Goal: Information Seeking & Learning: Learn about a topic

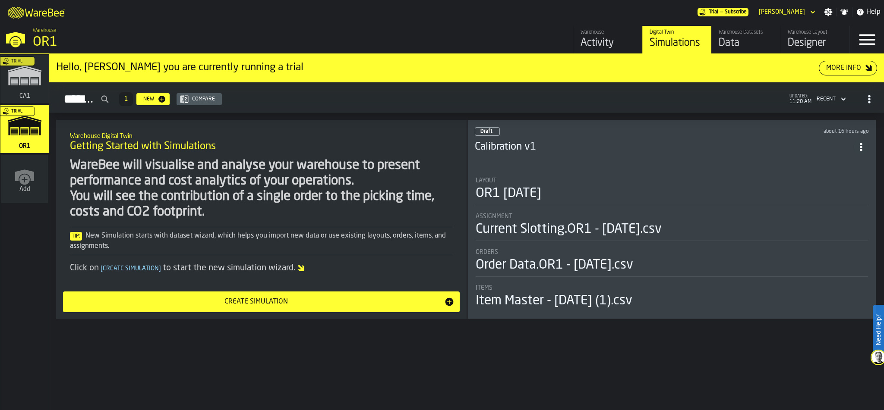
click at [589, 177] on div "Layout" at bounding box center [672, 180] width 392 height 7
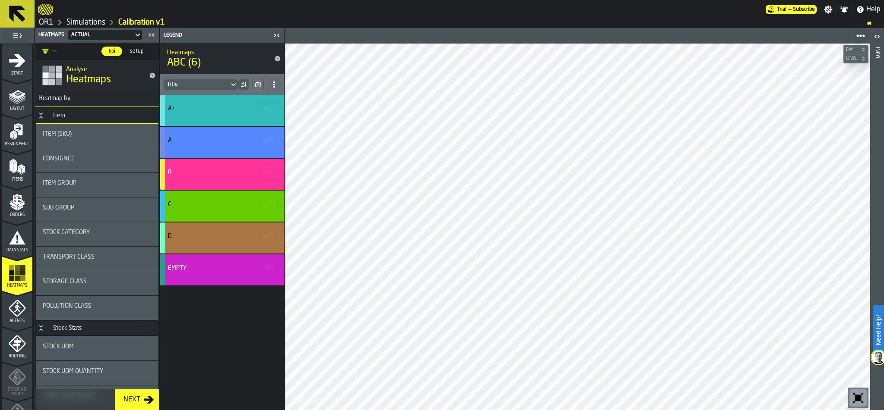
click at [9, 316] on icon "menu Agents" at bounding box center [17, 308] width 17 height 17
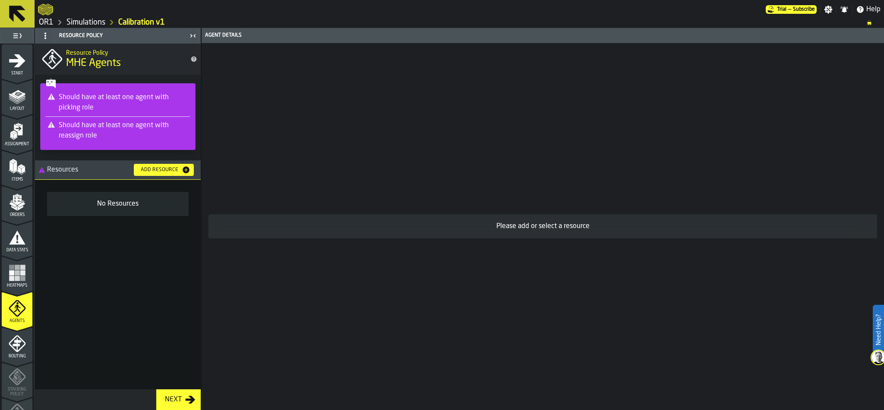
click at [12, 346] on icon "menu Routing" at bounding box center [16, 344] width 9 height 13
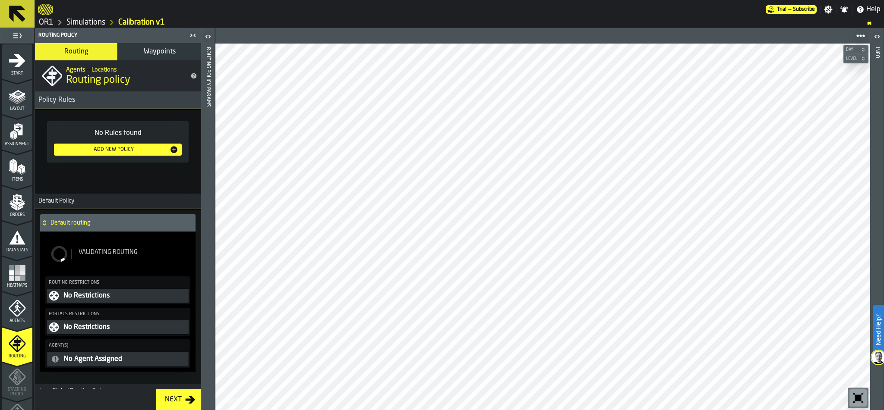
click at [17, 166] on polygon "menu Items" at bounding box center [19, 165] width 5 height 3
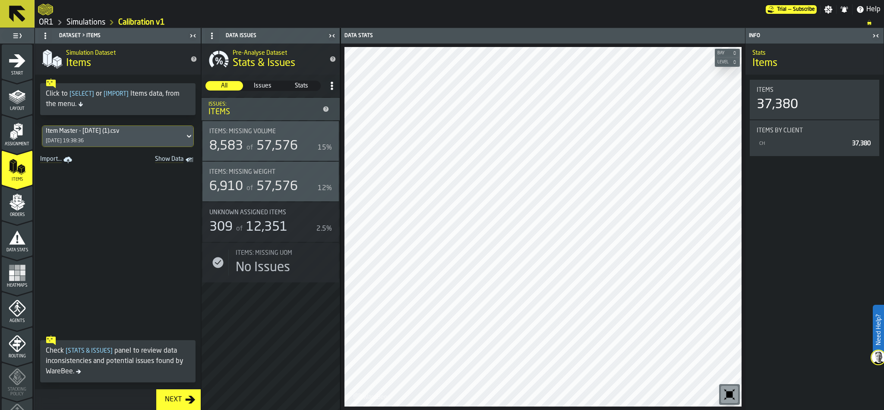
click at [18, 195] on icon "menu Orders" at bounding box center [16, 195] width 5 height 2
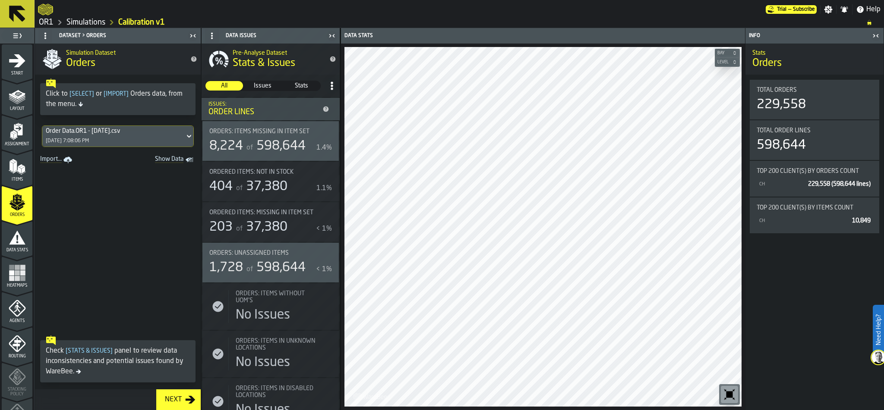
click at [9, 241] on icon "menu Data Stats" at bounding box center [17, 237] width 17 height 17
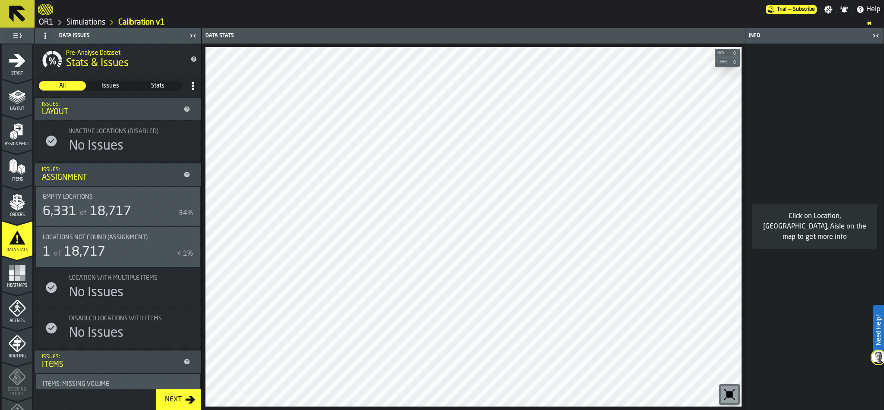
click at [18, 279] on rect "menu Heatmaps" at bounding box center [17, 278] width 5 height 5
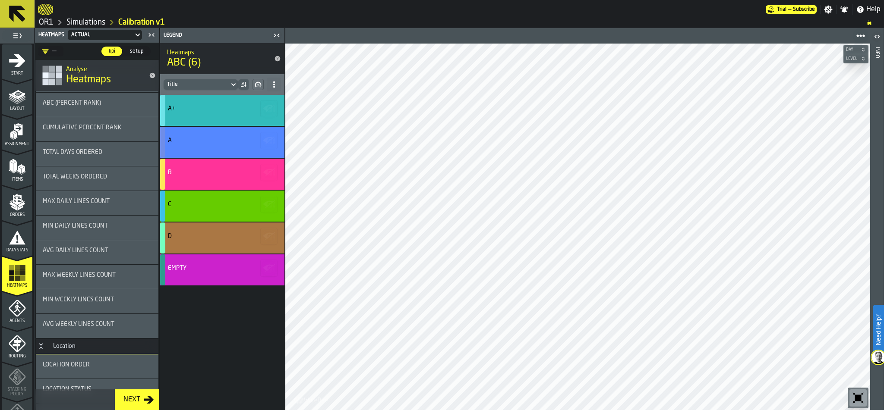
scroll to position [880, 0]
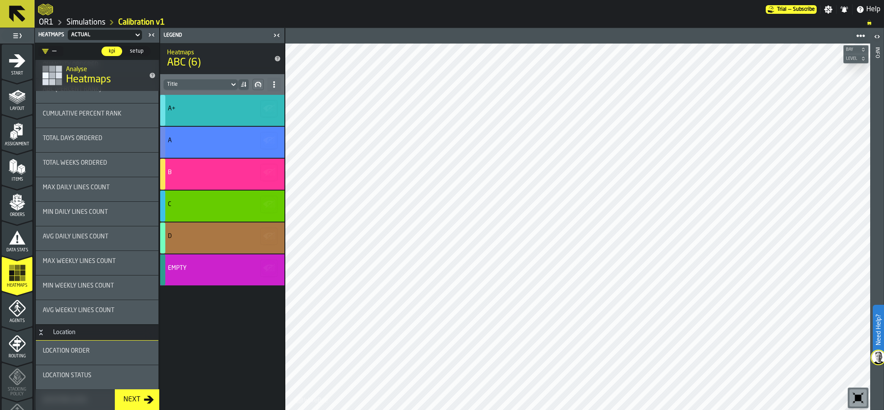
click at [88, 315] on div "Avg Weekly Lines Count" at bounding box center [97, 312] width 109 height 10
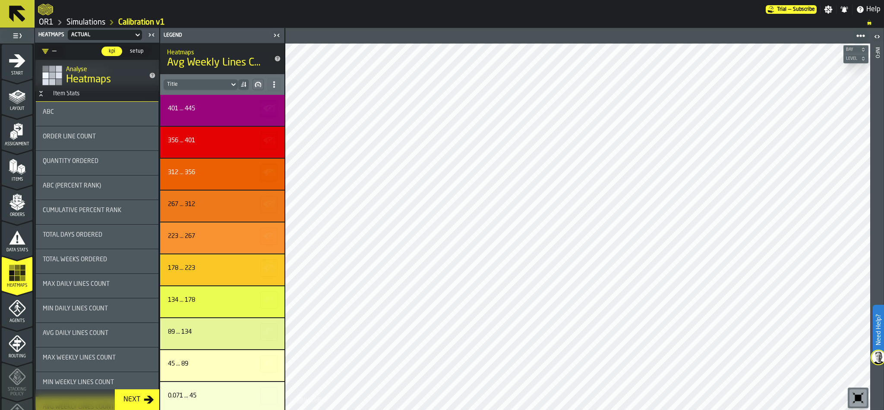
scroll to position [778, 0]
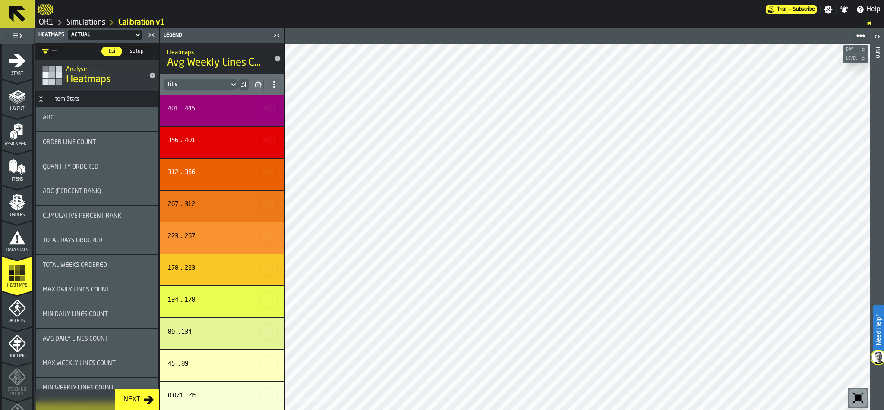
click at [86, 194] on span "ABC (Percent Rank)" at bounding box center [72, 191] width 58 height 7
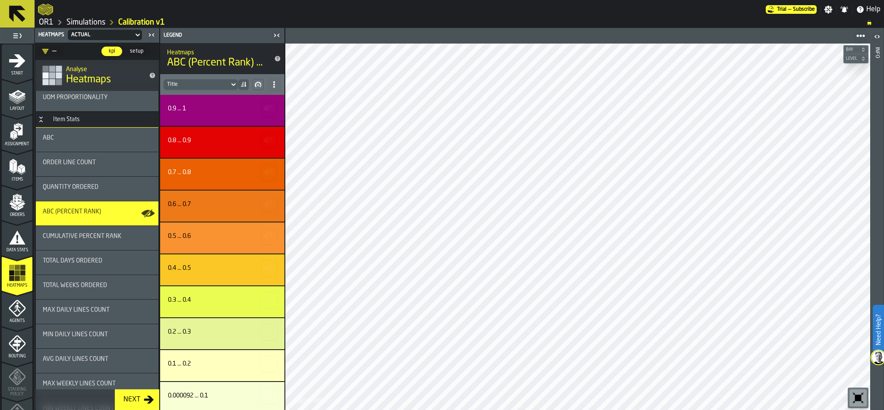
scroll to position [753, 0]
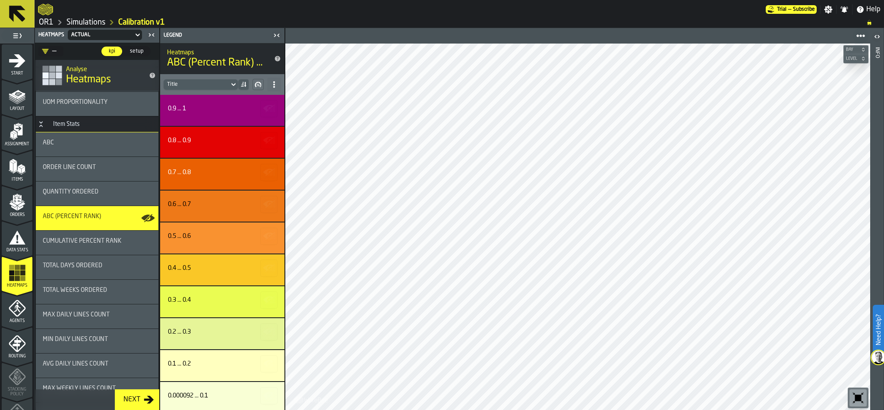
click at [85, 142] on div "ABC" at bounding box center [97, 142] width 109 height 7
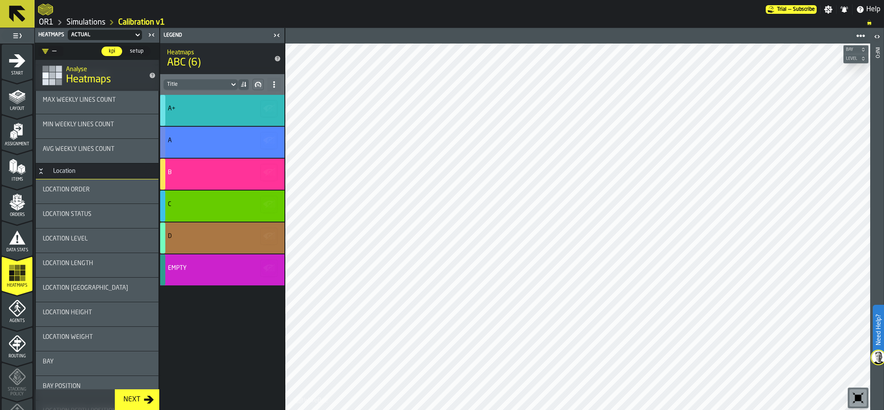
scroll to position [1043, 0]
click at [76, 181] on div "Location Order" at bounding box center [97, 190] width 123 height 24
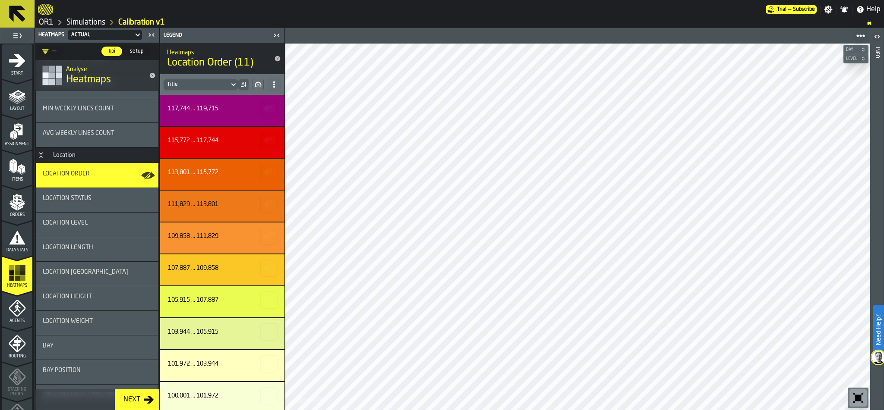
scroll to position [1059, 0]
click at [84, 197] on span "Location Status" at bounding box center [67, 197] width 49 height 7
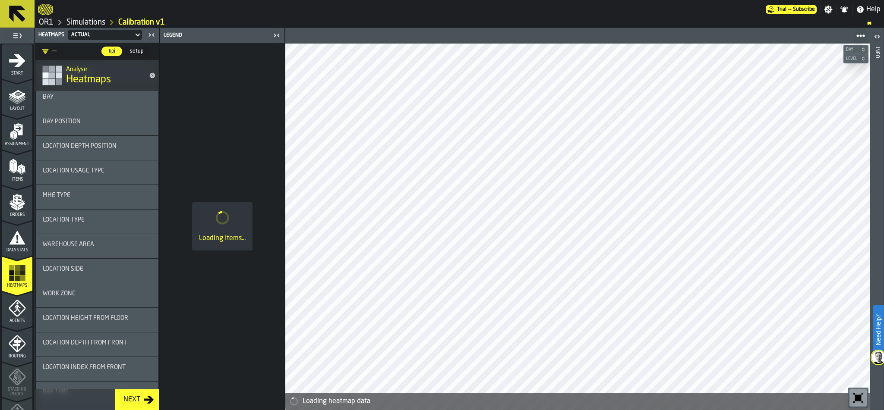
scroll to position [1434, 0]
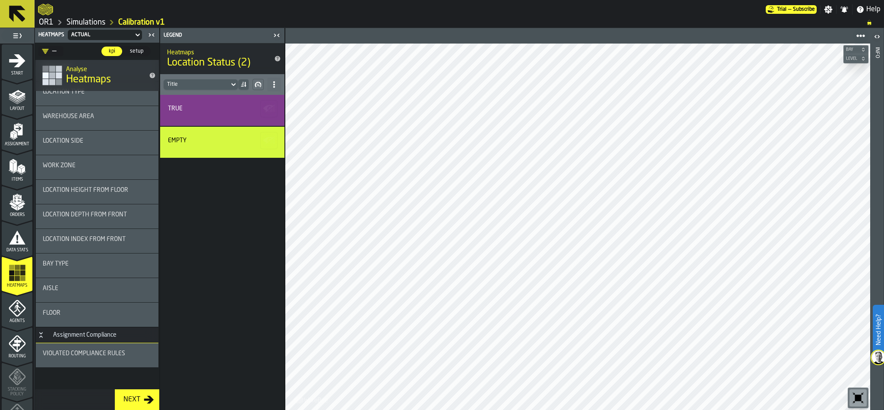
click at [85, 353] on span "Violated Compliance Rules" at bounding box center [84, 353] width 82 height 7
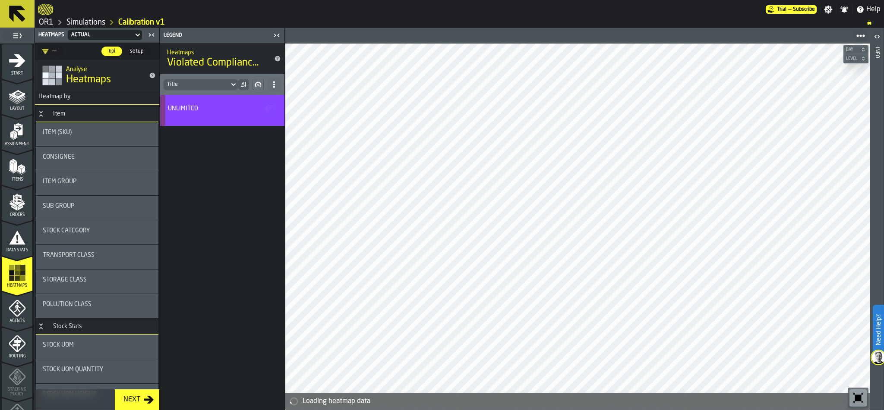
scroll to position [0, 0]
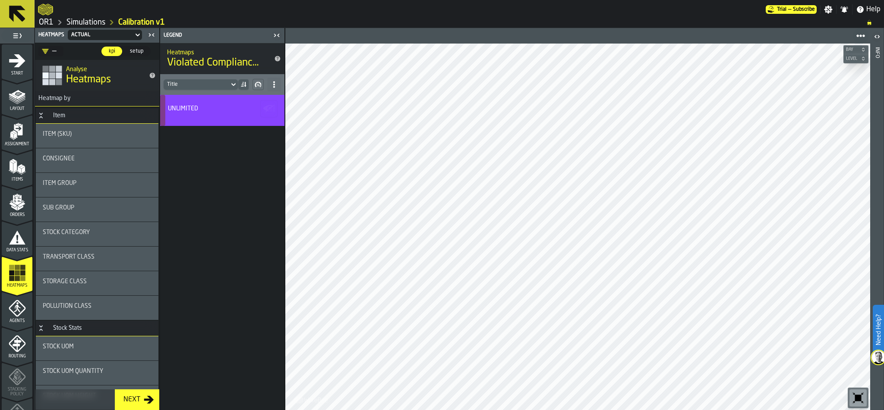
click at [81, 131] on div "Item (SKU)" at bounding box center [97, 134] width 109 height 7
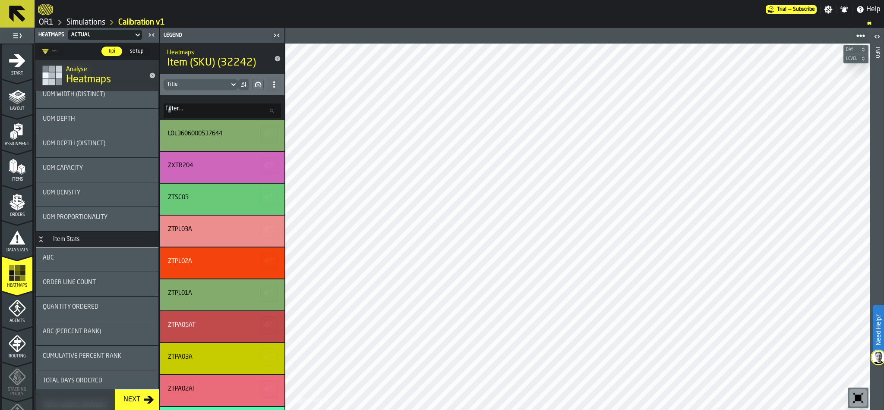
scroll to position [650, 0]
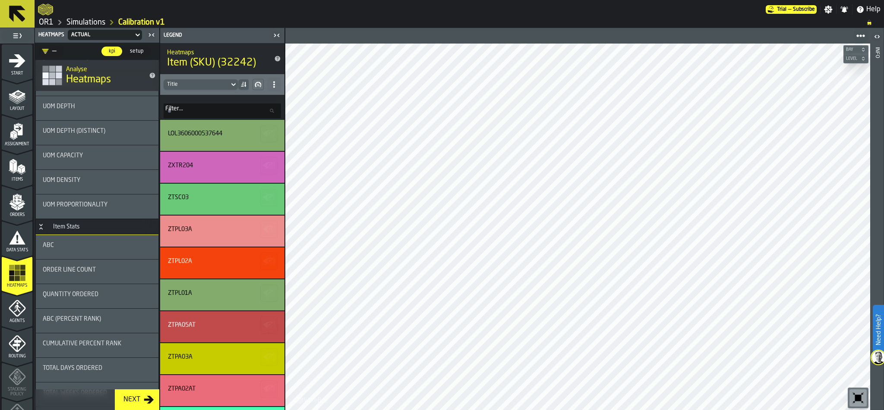
click at [105, 265] on div "Order Line Count" at bounding box center [97, 272] width 123 height 24
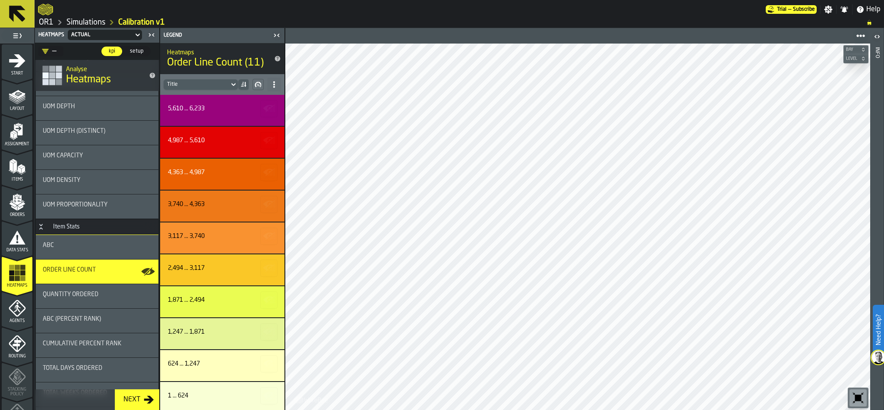
click at [79, 298] on div "Quantity Ordered" at bounding box center [97, 296] width 109 height 10
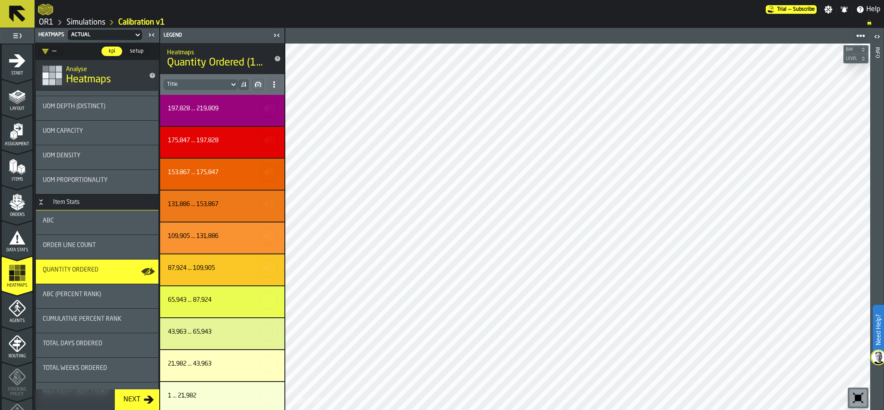
scroll to position [677, 0]
click at [79, 298] on div "ABC (Percent Rank)" at bounding box center [97, 294] width 109 height 10
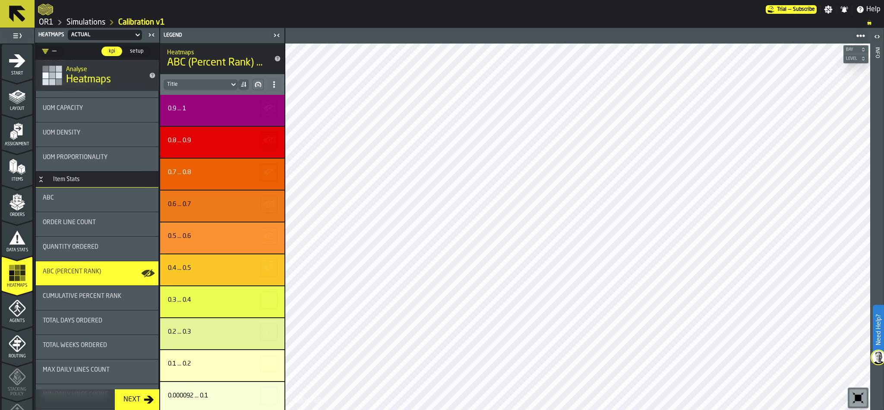
scroll to position [700, 0]
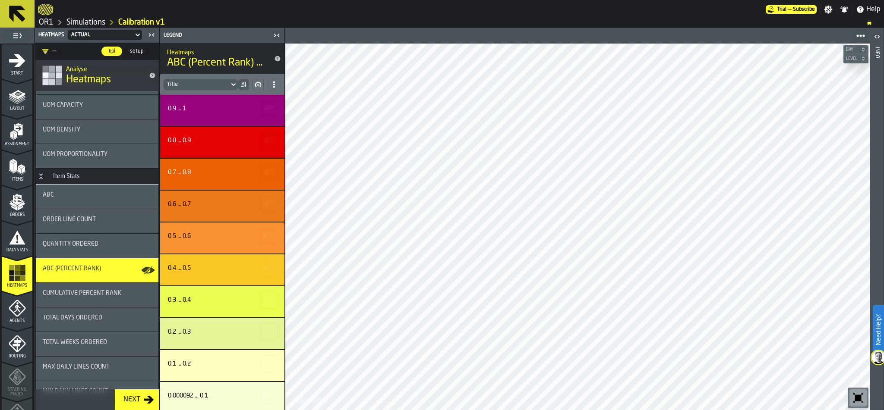
click at [97, 294] on span "Cumulative Percent Rank" at bounding box center [82, 293] width 79 height 7
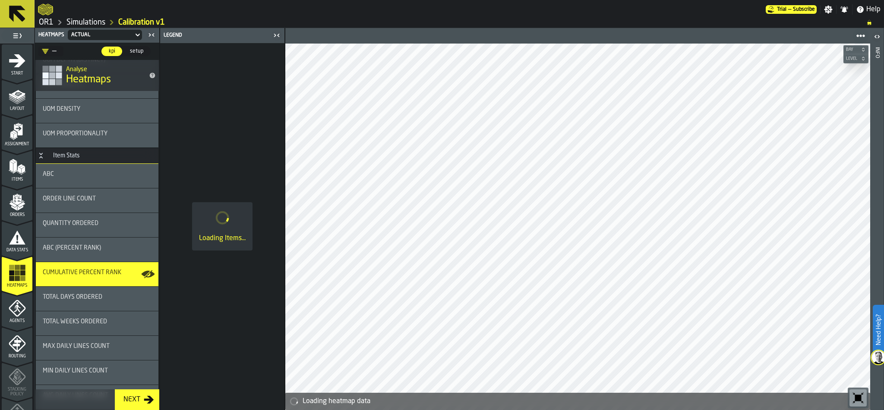
scroll to position [722, 0]
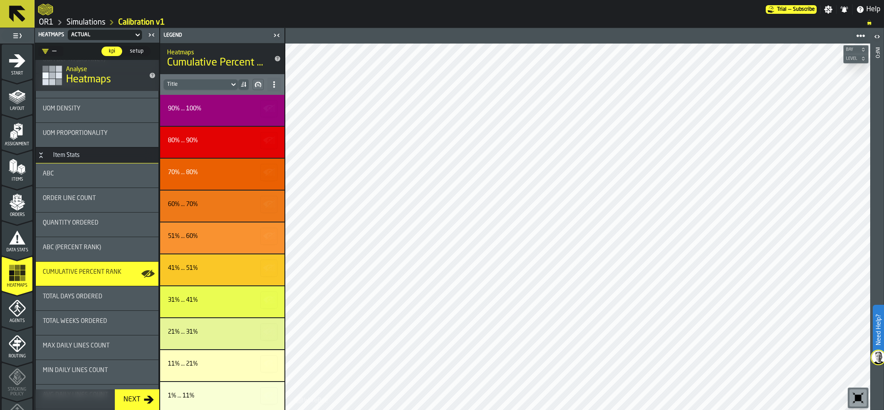
click at [97, 298] on span "Total Days Ordered" at bounding box center [73, 296] width 60 height 7
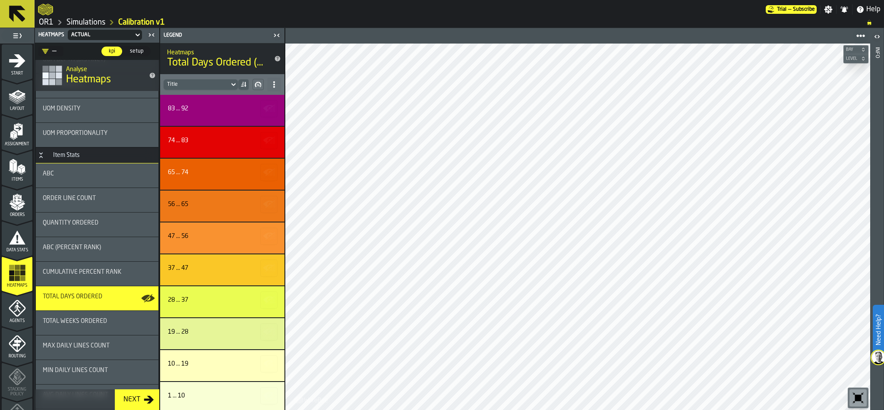
click at [108, 323] on div "Total Weeks Ordered" at bounding box center [97, 321] width 109 height 7
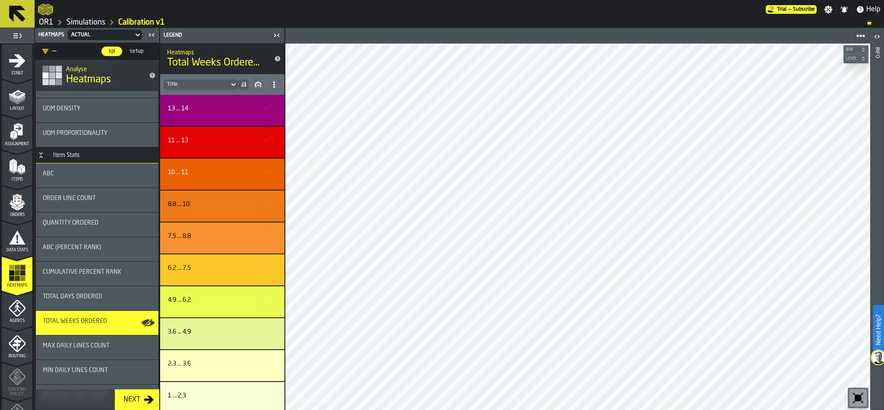
click at [104, 343] on span "Max Daily Lines Count" at bounding box center [76, 346] width 67 height 7
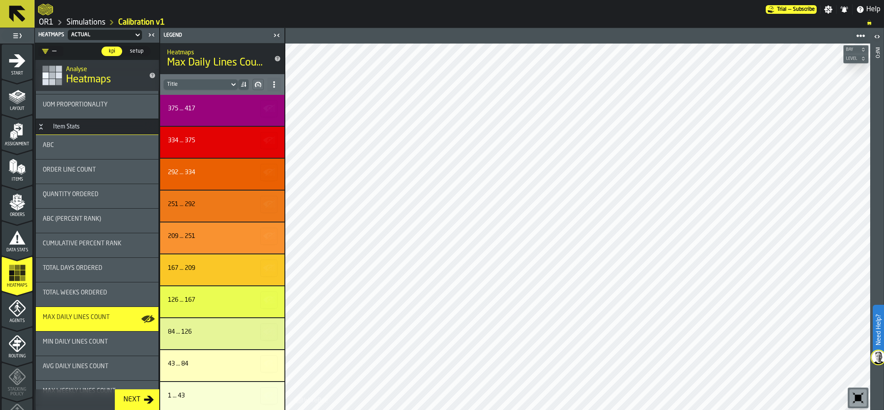
scroll to position [755, 0]
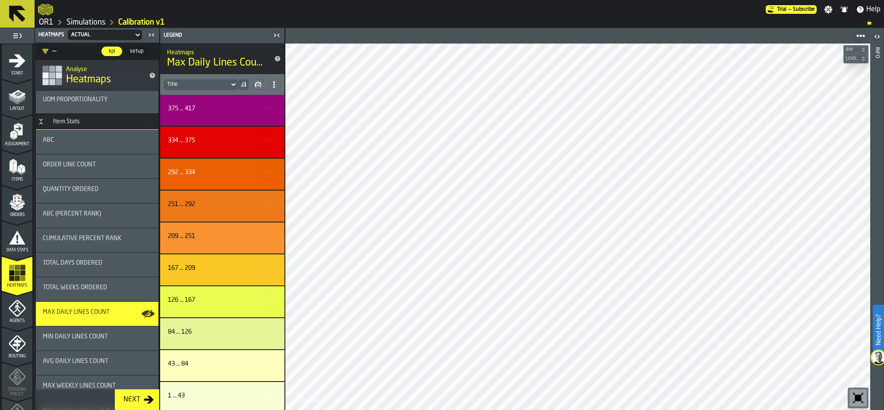
click at [95, 334] on span "Min Daily Lines Count" at bounding box center [75, 337] width 65 height 7
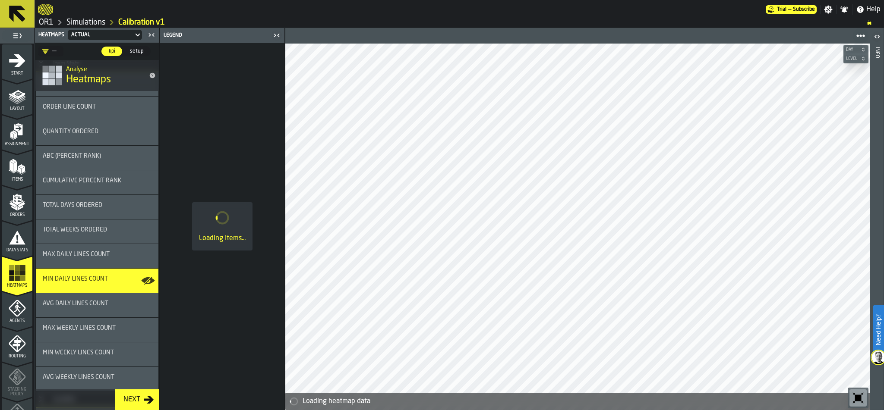
scroll to position [815, 0]
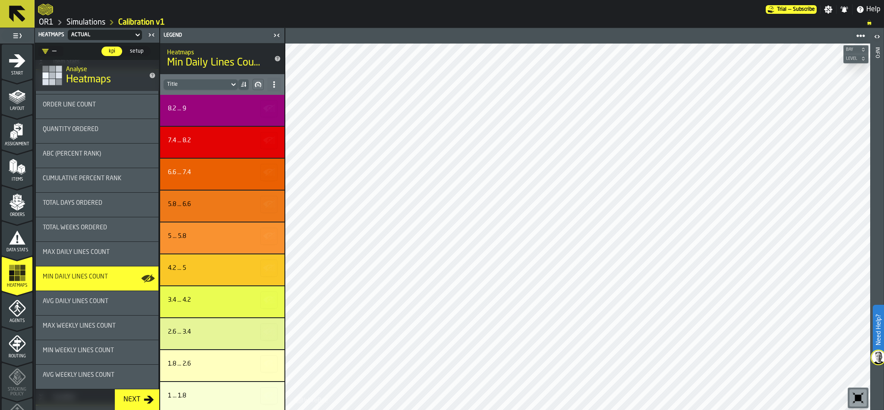
click at [95, 302] on span "Avg Daily Lines Count" at bounding box center [76, 301] width 66 height 7
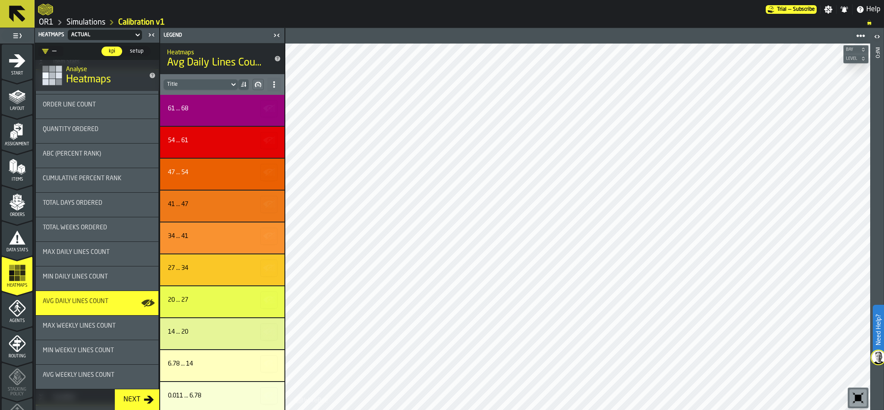
click at [94, 330] on div "Max Weekly Lines Count" at bounding box center [97, 328] width 109 height 10
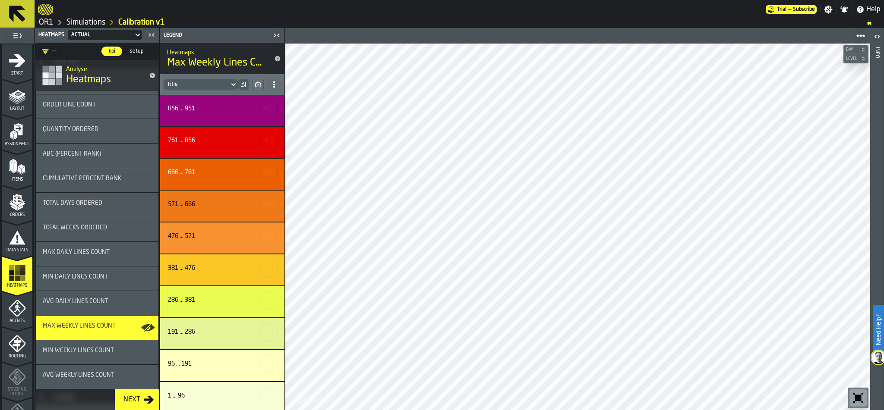
click at [98, 352] on span "Min Weekly Lines Count" at bounding box center [78, 350] width 71 height 7
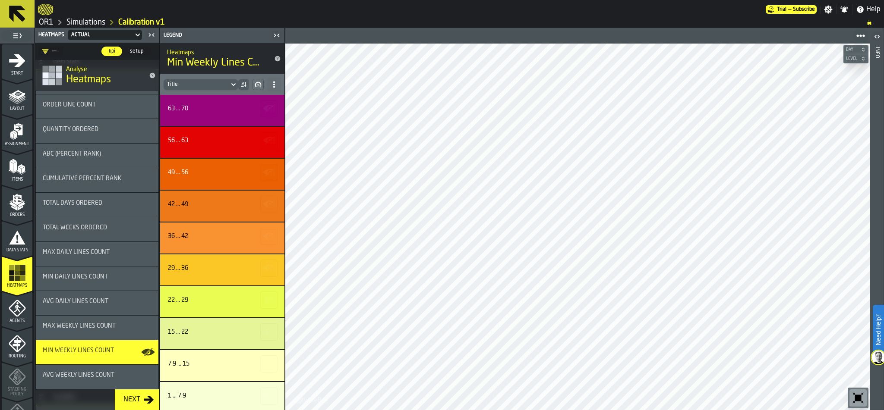
click at [101, 373] on span "Avg Weekly Lines Count" at bounding box center [79, 375] width 72 height 7
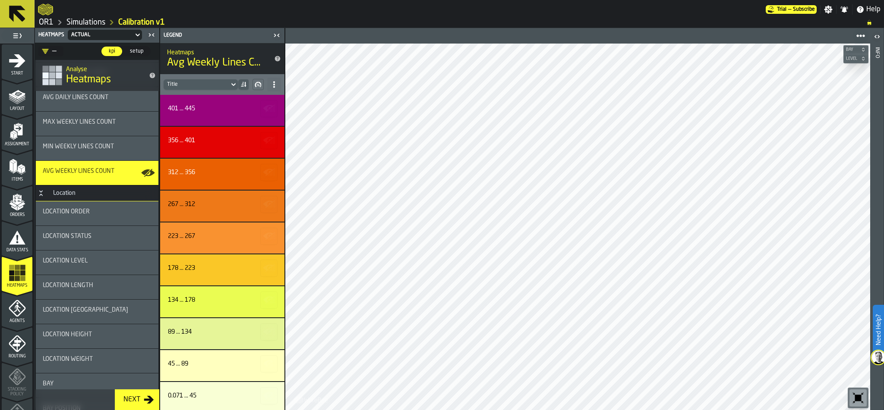
scroll to position [1020, 0]
click at [96, 208] on div "Location Order" at bounding box center [97, 211] width 109 height 7
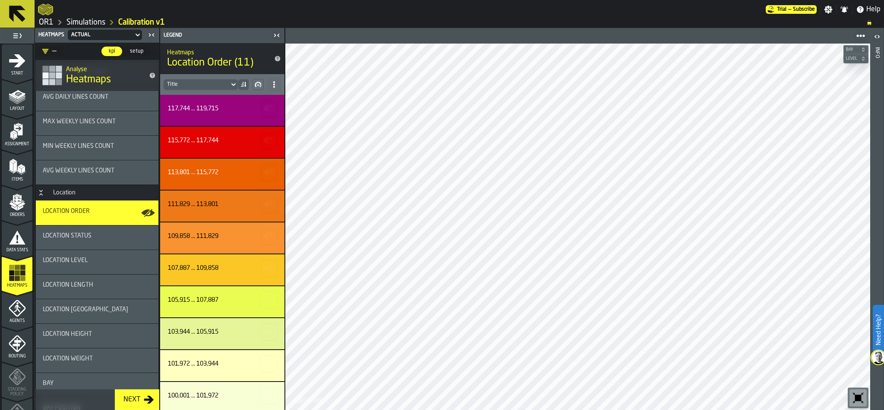
click at [93, 236] on div "Location Status" at bounding box center [97, 236] width 109 height 7
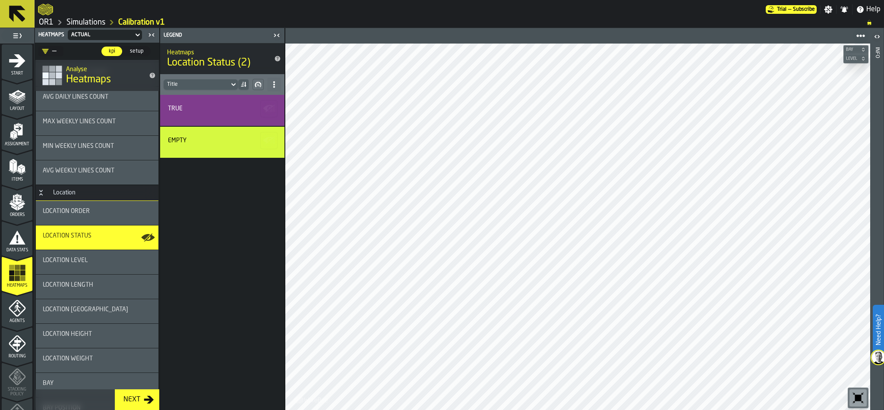
click at [89, 263] on div "Location Level" at bounding box center [97, 260] width 109 height 7
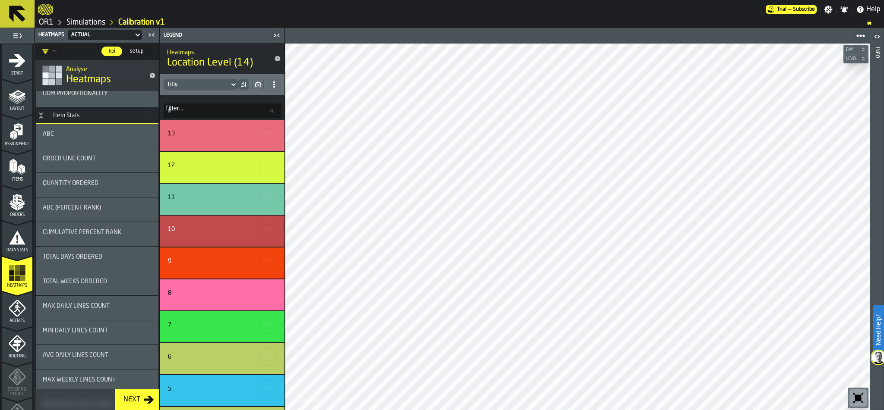
scroll to position [765, 0]
click at [95, 248] on div "Total Days Ordered" at bounding box center [97, 255] width 123 height 24
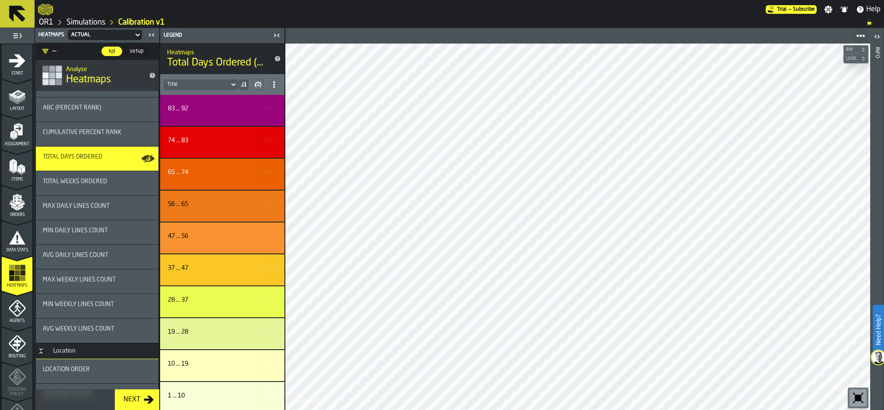
scroll to position [851, 0]
